Goal: Find specific page/section: Find specific page/section

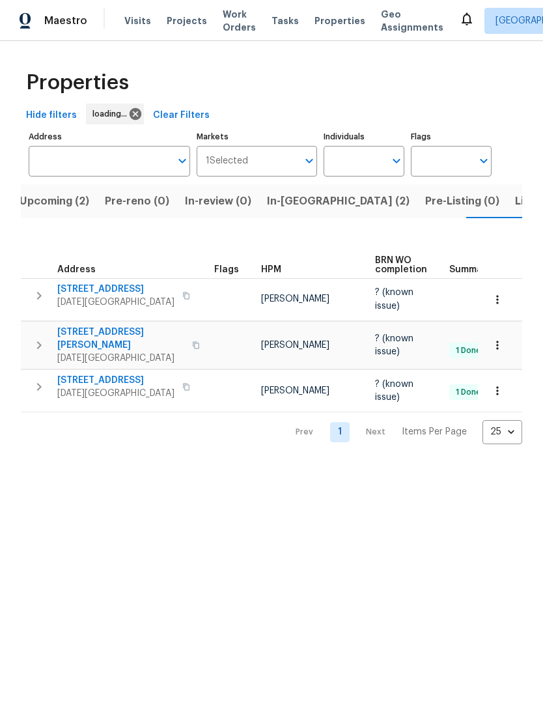
scroll to position [0, 18]
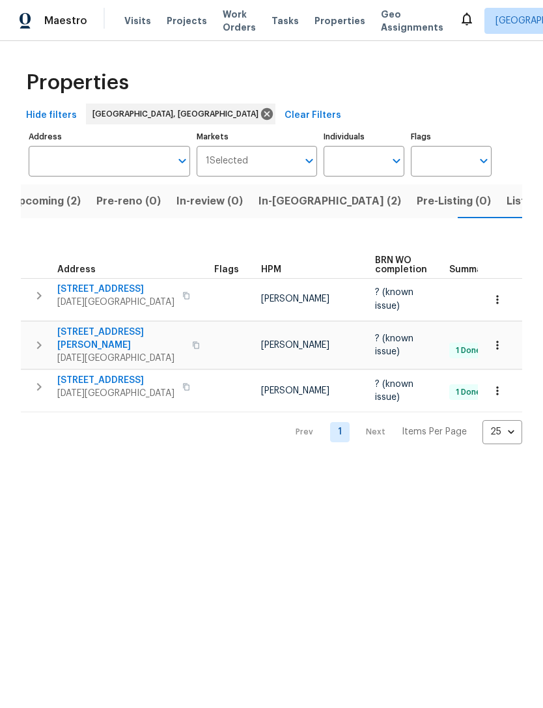
click at [271, 204] on span "In-reno (2)" at bounding box center [330, 201] width 143 height 18
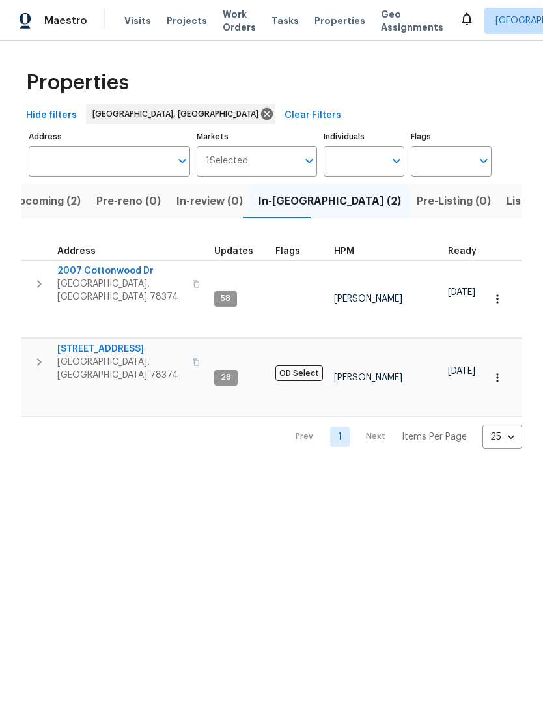
click at [93, 343] on span "215 Pecos Dr" at bounding box center [120, 349] width 127 height 13
click at [497, 373] on icon "button" at bounding box center [498, 377] width 2 height 8
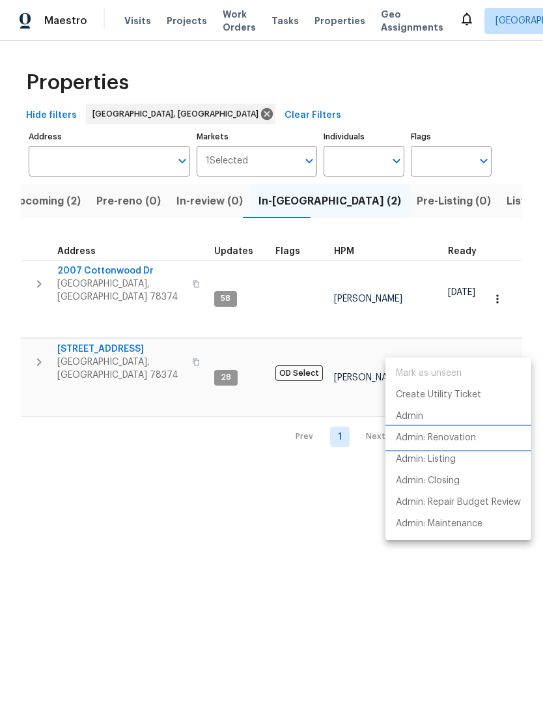
click at [469, 447] on li "Admin: Renovation" at bounding box center [459, 438] width 146 height 22
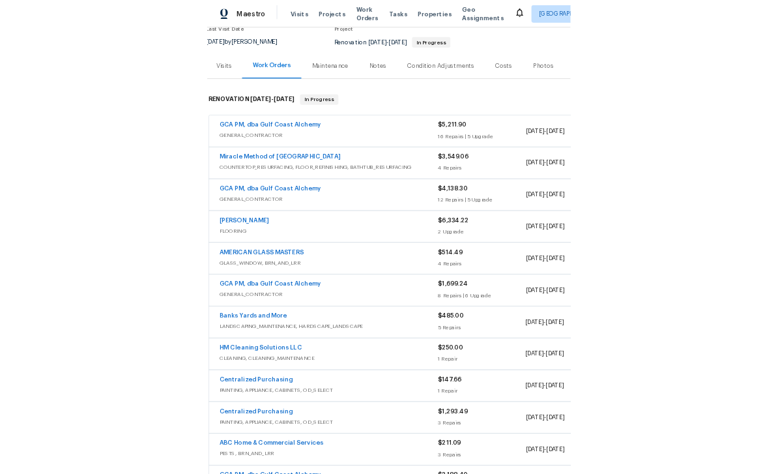
scroll to position [117, 3]
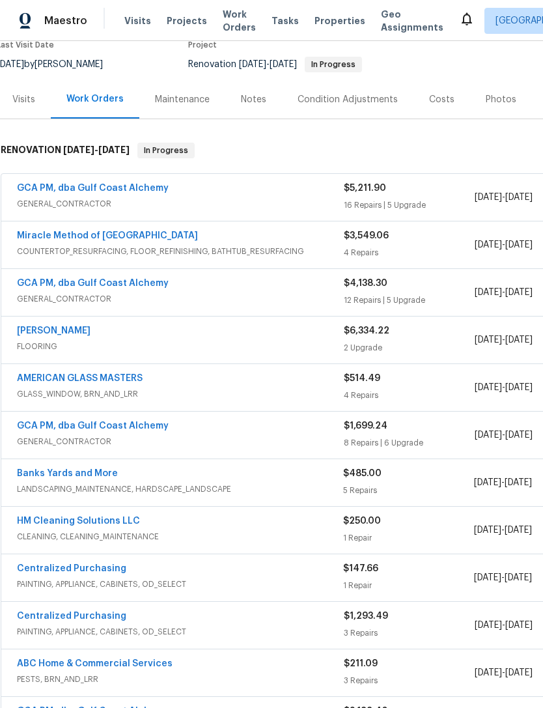
click at [78, 332] on link "Sherwin Williams" at bounding box center [54, 330] width 74 height 9
